Goal: Information Seeking & Learning: Learn about a topic

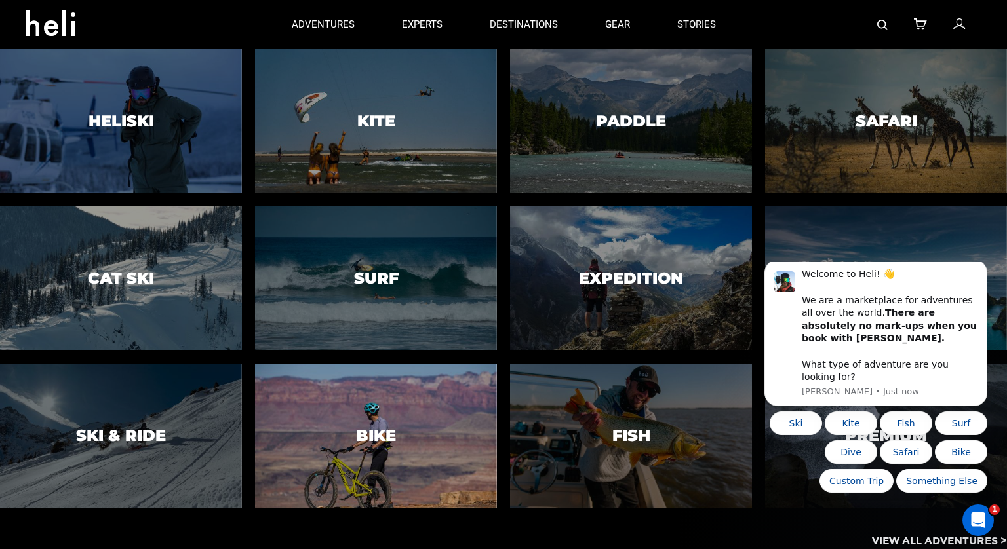
click at [377, 397] on div at bounding box center [375, 435] width 246 height 147
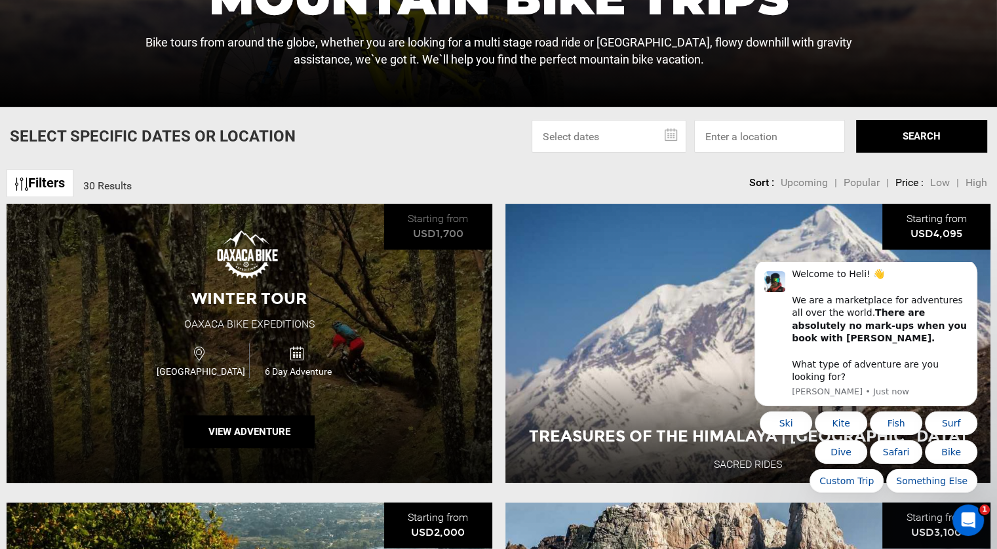
scroll to position [393, 0]
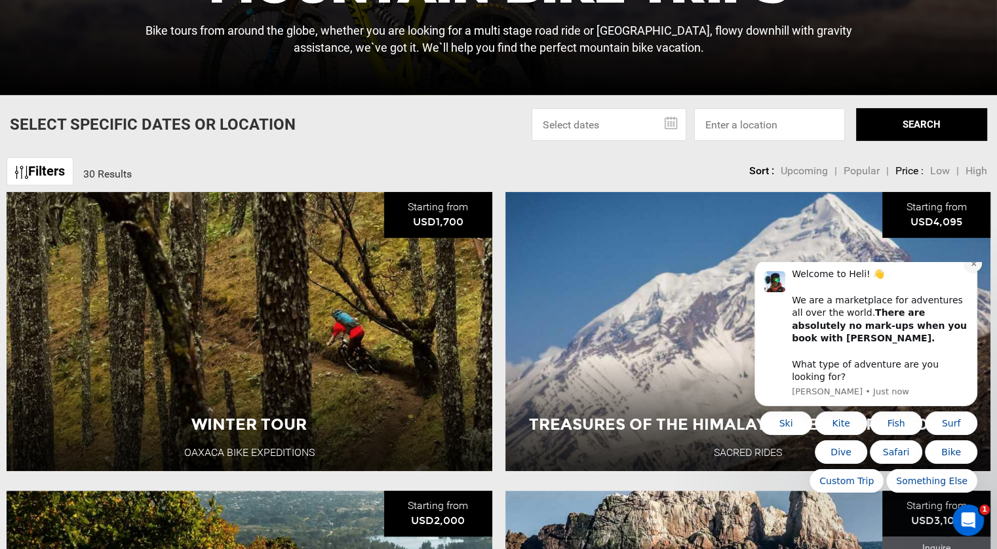
click at [981, 272] on button "Dismiss notification" at bounding box center [973, 263] width 17 height 17
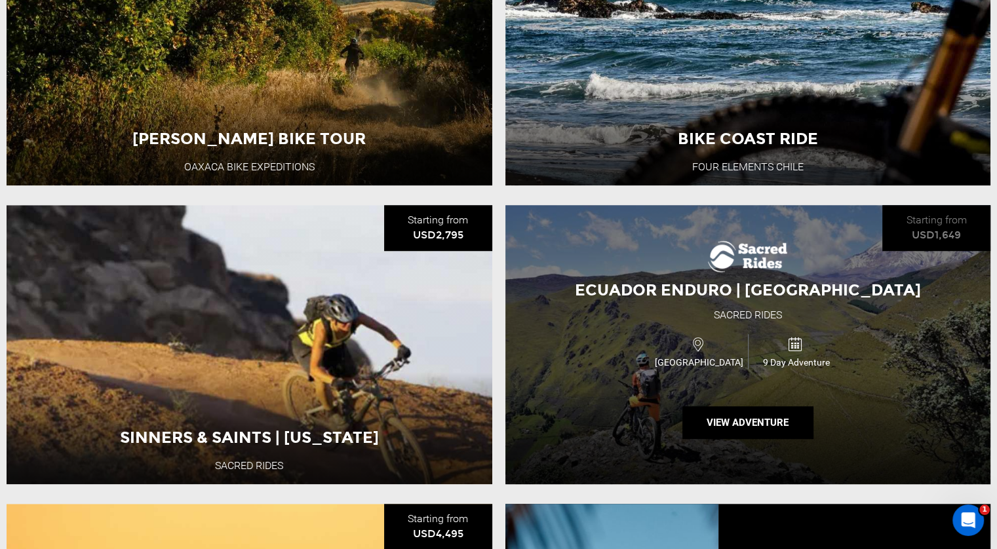
scroll to position [1049, 0]
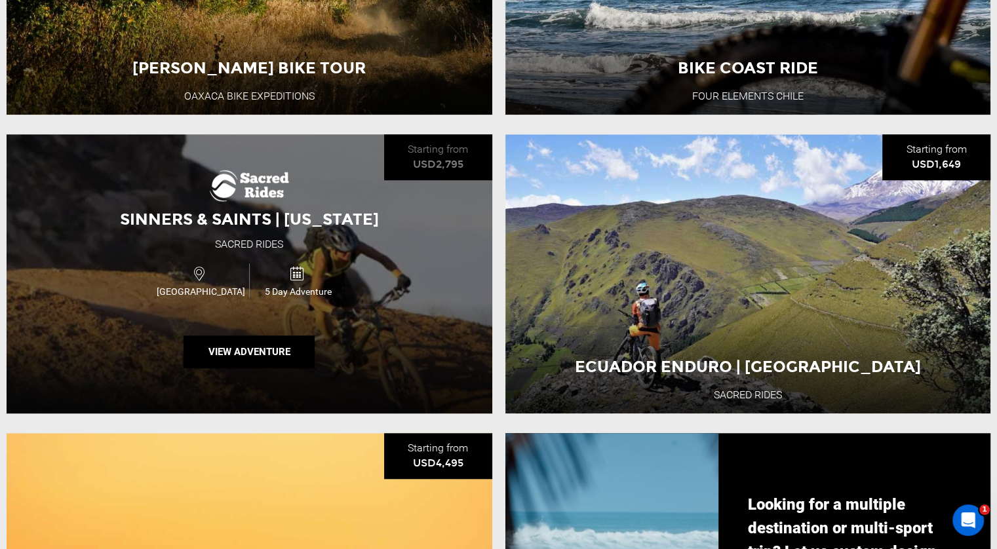
click at [305, 294] on span "5 Day Adventure" at bounding box center [298, 291] width 96 height 13
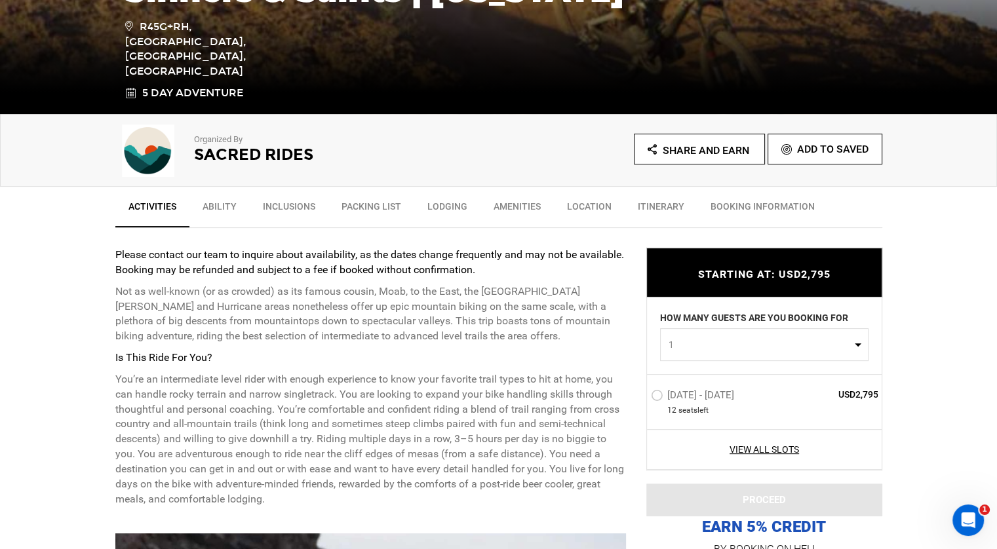
scroll to position [328, 0]
